Goal: Find specific page/section: Find specific page/section

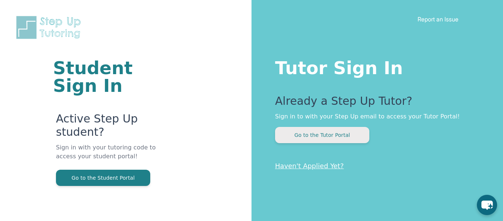
click at [329, 130] on button "Go to the Tutor Portal" at bounding box center [322, 135] width 94 height 16
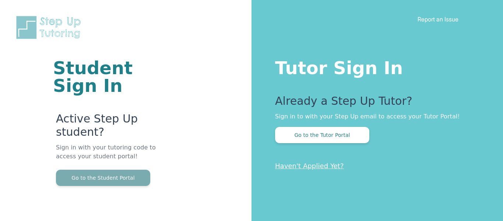
click at [109, 178] on button "Go to the Student Portal" at bounding box center [103, 178] width 94 height 16
